Goal: Transaction & Acquisition: Purchase product/service

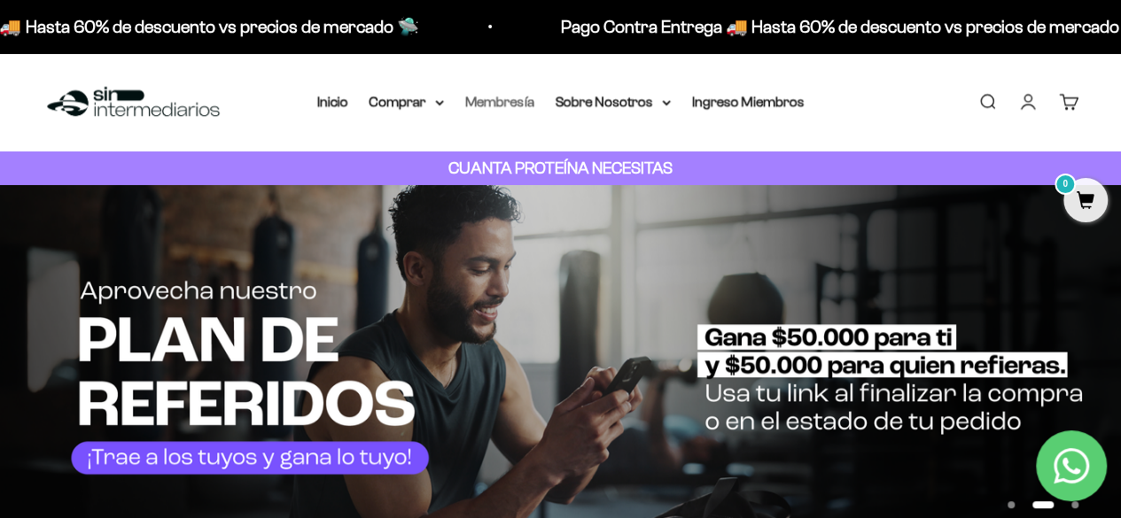
click at [508, 102] on link "Membresía" at bounding box center [499, 101] width 69 height 15
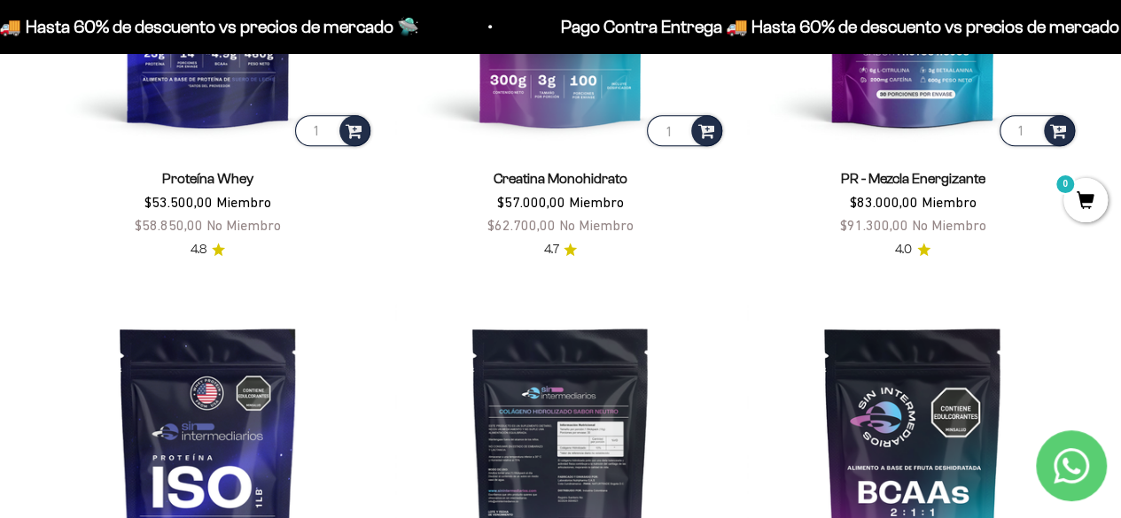
scroll to position [798, 0]
